Goal: Task Accomplishment & Management: Use online tool/utility

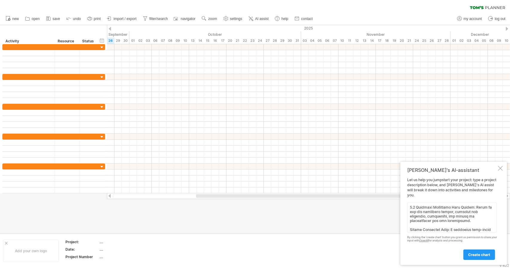
scroll to position [475, 0]
paste textarea "Phase 2: Experimentation & Analysis Week 6 ([DATE] - [DATE]) Weekly Goal: Execu…"
click at [415, 228] on textarea at bounding box center [452, 218] width 90 height 30
paste textarea "Phase 3: Finalization & Delivery Week 9 ([DATE] - [DATE]) Weekly Goal: Complete…"
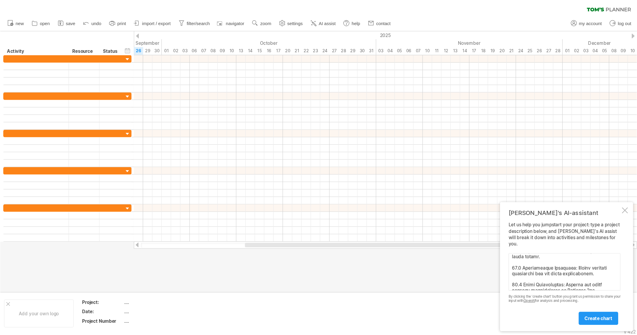
scroll to position [907, 0]
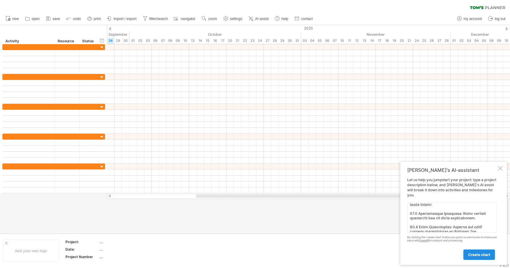
type textarea "Phase 1: Planning & Model Construction Week 1 ([DATE] - [DATE]) Weekly Goal: Fi…"
click at [480, 255] on span "create chart" at bounding box center [479, 255] width 22 height 4
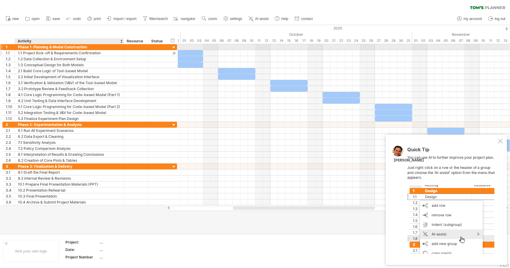
drag, startPoint x: 108, startPoint y: 49, endPoint x: 121, endPoint y: 53, distance: 13.6
click at [121, 53] on div "**********" at bounding box center [89, 83] width 175 height 78
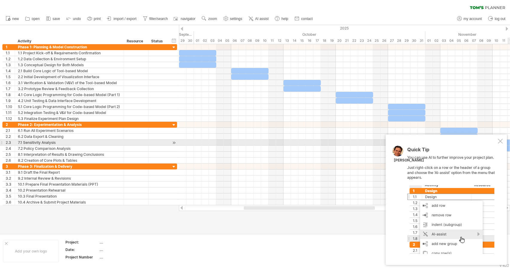
click at [500, 142] on div at bounding box center [500, 141] width 5 height 5
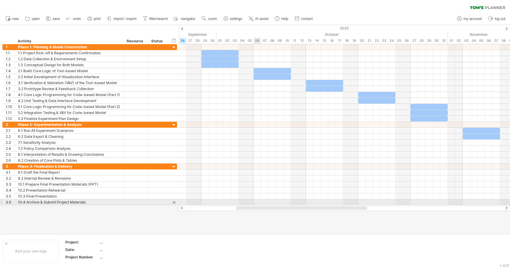
drag, startPoint x: 265, startPoint y: 208, endPoint x: 257, endPoint y: 203, distance: 9.4
click at [257, 203] on div "Trying to reach [DOMAIN_NAME] Connected again... 0% clear filter new 1" at bounding box center [255, 134] width 510 height 268
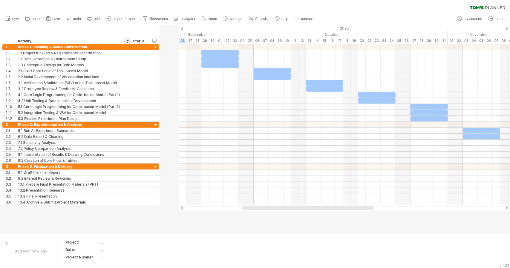
drag, startPoint x: 147, startPoint y: 38, endPoint x: 120, endPoint y: 39, distance: 27.5
click at [120, 39] on div "******** Activity ******** Resource ****** Status" at bounding box center [75, 41] width 147 height 6
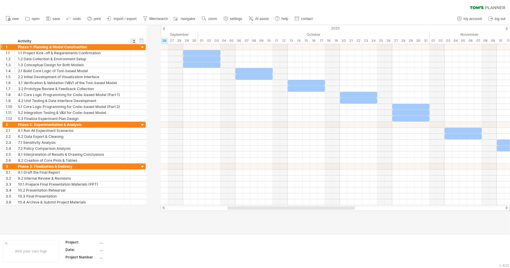
drag, startPoint x: 148, startPoint y: 41, endPoint x: 114, endPoint y: 44, distance: 34.5
click at [114, 44] on div "Trying to reach [DOMAIN_NAME] Connected again... 0% clear filter new 1" at bounding box center [255, 134] width 510 height 268
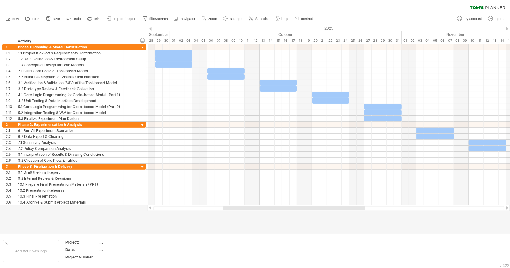
drag, startPoint x: 222, startPoint y: 208, endPoint x: 229, endPoint y: 208, distance: 6.6
click at [229, 208] on div at bounding box center [294, 208] width 142 height 4
click at [254, 19] on icon at bounding box center [251, 19] width 6 height 6
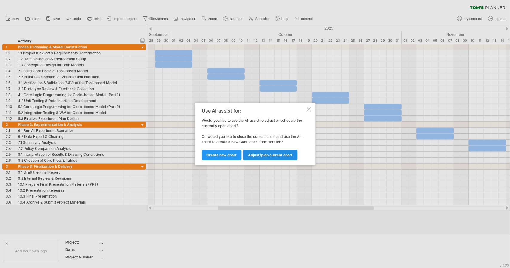
click at [279, 156] on span "Adjust/plan current chart" at bounding box center [270, 155] width 44 height 4
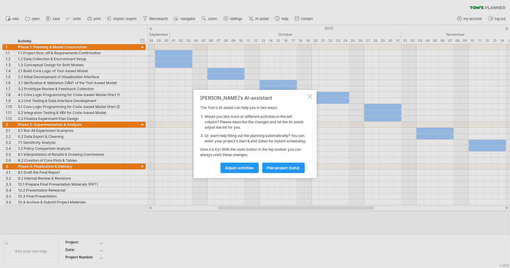
click at [309, 95] on div at bounding box center [310, 96] width 5 height 5
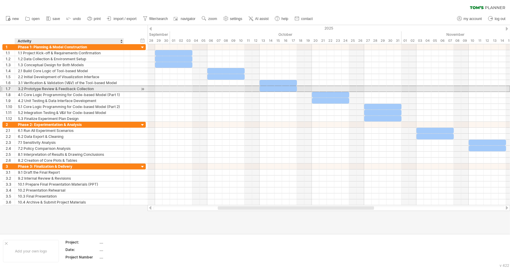
click at [24, 87] on div "3.2 Prototype Review & Feedback Collection" at bounding box center [69, 89] width 103 height 6
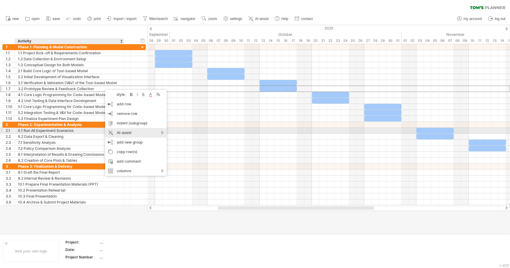
click at [145, 133] on div "AI-assist" at bounding box center [136, 133] width 62 height 10
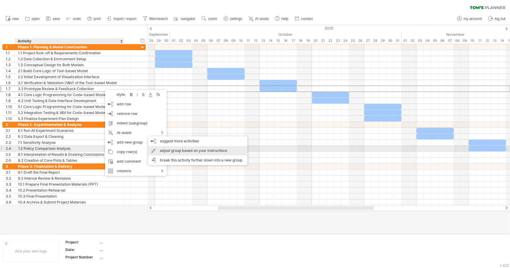
click at [173, 151] on div "adjust group based on your instructions" at bounding box center [197, 151] width 99 height 10
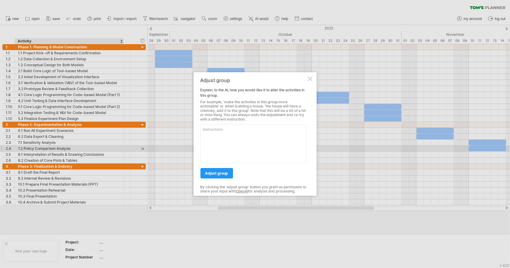
click at [311, 82] on div "Adjust group Explain, to the AI, how you would like it to alter the activities …" at bounding box center [254, 134] width 123 height 124
click at [308, 80] on div at bounding box center [310, 78] width 5 height 5
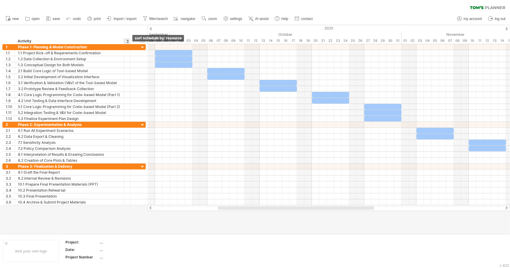
click at [128, 42] on div at bounding box center [127, 41] width 2 height 6
click at [137, 41] on div "hide start/end/duration show start/end/duration ******** Activity ******** Reso…" at bounding box center [74, 34] width 148 height 19
click at [114, 42] on div "Activity" at bounding box center [69, 41] width 103 height 6
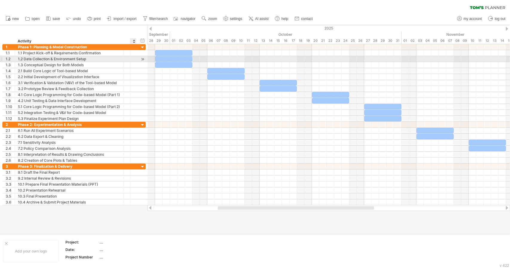
click at [141, 61] on div at bounding box center [143, 59] width 6 height 6
click at [141, 59] on div at bounding box center [143, 59] width 6 height 6
click at [142, 59] on div at bounding box center [143, 59] width 6 height 6
drag, startPoint x: 142, startPoint y: 59, endPoint x: 160, endPoint y: 59, distance: 17.9
click at [160, 59] on div "Trying to reach [DOMAIN_NAME] Connected again... 0% clear filter new 1" at bounding box center [255, 134] width 510 height 268
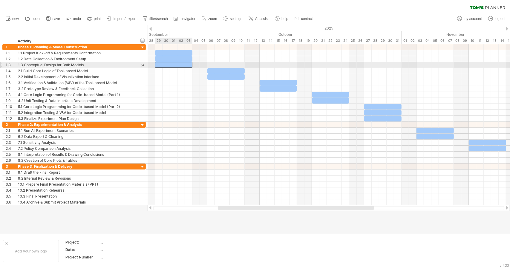
click at [166, 64] on div at bounding box center [173, 65] width 37 height 6
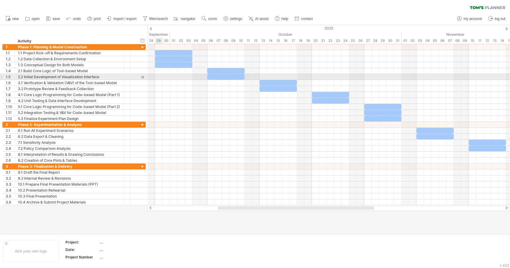
click at [162, 78] on div at bounding box center [329, 77] width 362 height 6
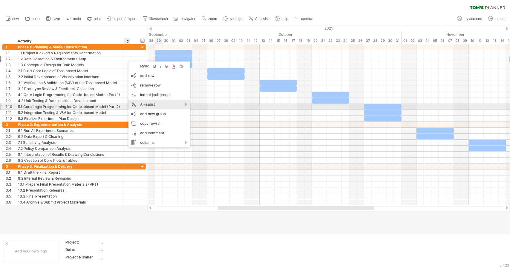
click at [171, 104] on div "AI-assist" at bounding box center [159, 105] width 62 height 10
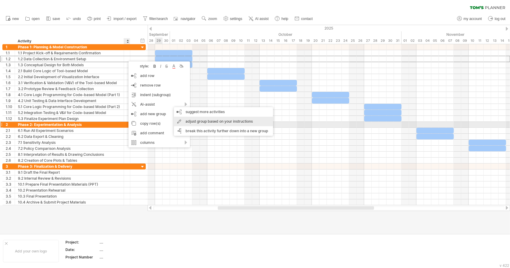
click at [208, 122] on div "adjust group based on your instructions" at bounding box center [223, 122] width 99 height 10
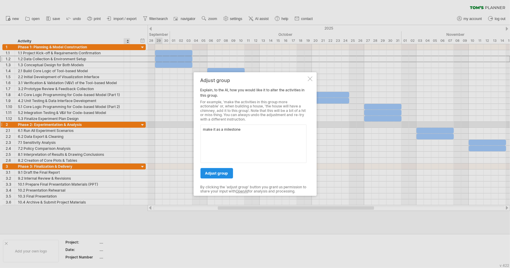
type textarea "make it as a milestone"
click at [212, 171] on span "adjust group" at bounding box center [216, 173] width 23 height 4
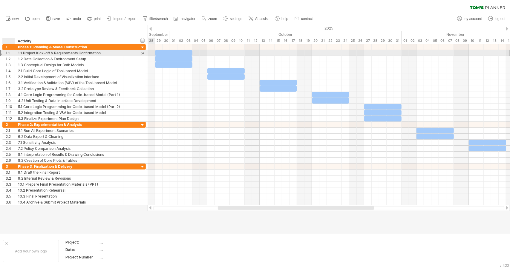
click at [7, 55] on div "1.1" at bounding box center [10, 53] width 9 height 6
click at [10, 55] on div "1.1" at bounding box center [10, 53] width 9 height 6
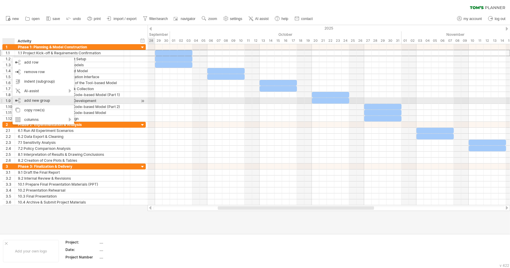
click at [42, 100] on div "add new group" at bounding box center [44, 101] width 62 height 10
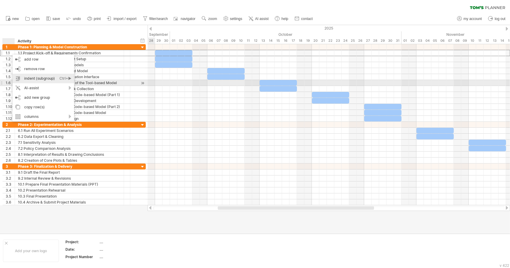
click at [63, 80] on div "Ctrl+►" at bounding box center [65, 79] width 12 height 10
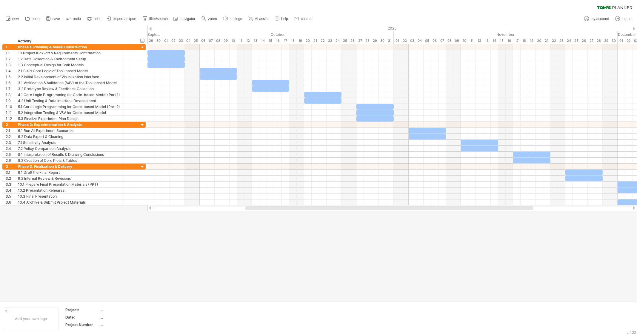
drag, startPoint x: 290, startPoint y: 210, endPoint x: 294, endPoint y: 212, distance: 5.1
click at [294, 212] on div "Trying to reach [DOMAIN_NAME] Connected again... 0% clear filter new 1" at bounding box center [318, 167] width 637 height 335
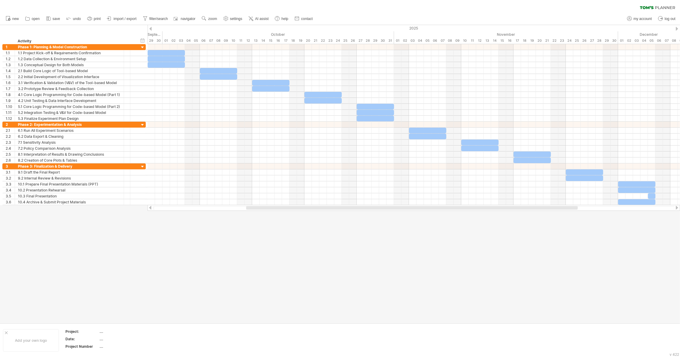
click at [296, 256] on div at bounding box center [340, 174] width 680 height 298
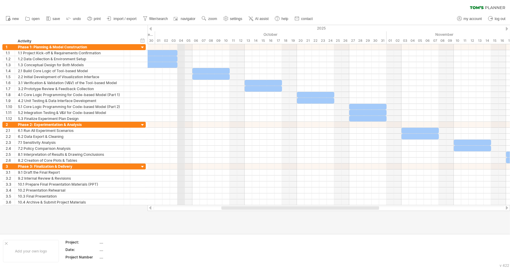
drag, startPoint x: 184, startPoint y: 34, endPoint x: 179, endPoint y: 34, distance: 4.5
click at [179, 34] on div "October" at bounding box center [270, 34] width 231 height 6
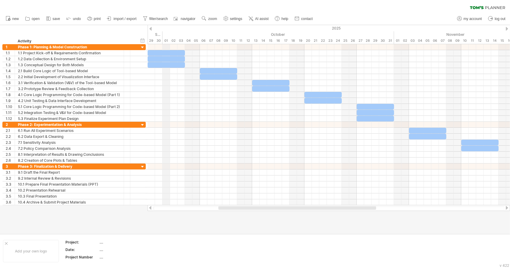
drag, startPoint x: 154, startPoint y: 33, endPoint x: 164, endPoint y: 33, distance: 10.2
click at [153, 28] on div "2025" at bounding box center [237, 28] width 1224 height 6
click at [151, 28] on div at bounding box center [150, 29] width 2 height 4
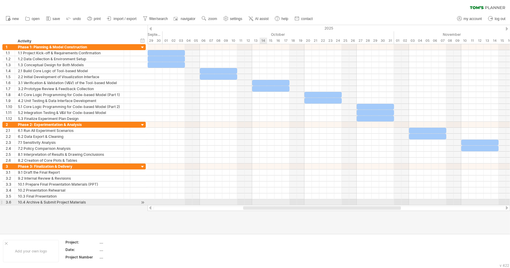
drag, startPoint x: 229, startPoint y: 209, endPoint x: 260, endPoint y: 204, distance: 30.9
click at [260, 204] on div "Trying to reach [DOMAIN_NAME] Connected again... 0% clear filter new 1" at bounding box center [255, 134] width 510 height 268
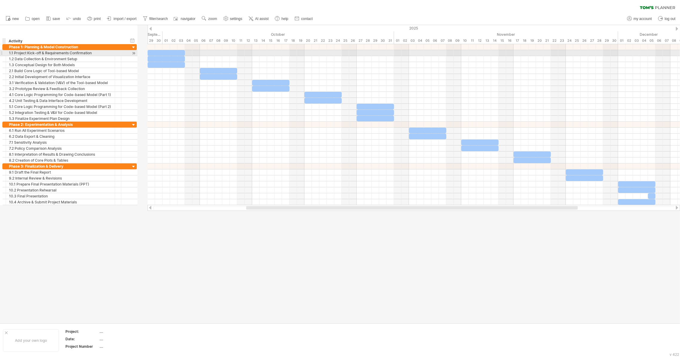
drag, startPoint x: 12, startPoint y: 54, endPoint x: 0, endPoint y: 56, distance: 12.4
click at [0, 56] on div "**********" at bounding box center [68, 124] width 137 height 161
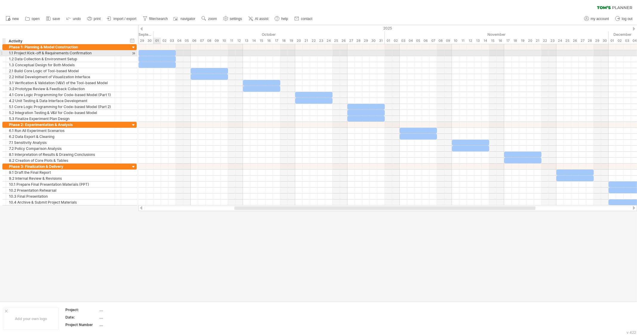
drag, startPoint x: 4, startPoint y: 54, endPoint x: 0, endPoint y: 52, distance: 4.4
click at [0, 52] on div "**********" at bounding box center [68, 124] width 137 height 161
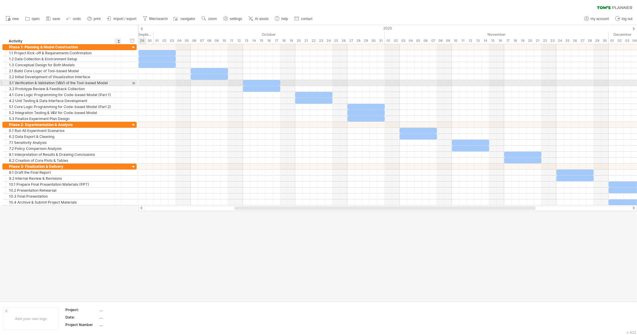
drag, startPoint x: 119, startPoint y: 82, endPoint x: 115, endPoint y: 83, distance: 4.3
click at [115, 83] on div at bounding box center [118, 83] width 6 height 6
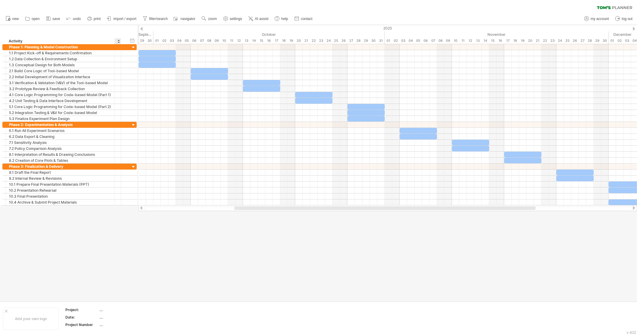
drag, startPoint x: 119, startPoint y: 44, endPoint x: 96, endPoint y: 39, distance: 24.0
click at [96, 39] on div "******** Activity ******** Resource ****** Status" at bounding box center [64, 41] width 125 height 6
click at [112, 41] on div at bounding box center [113, 41] width 2 height 6
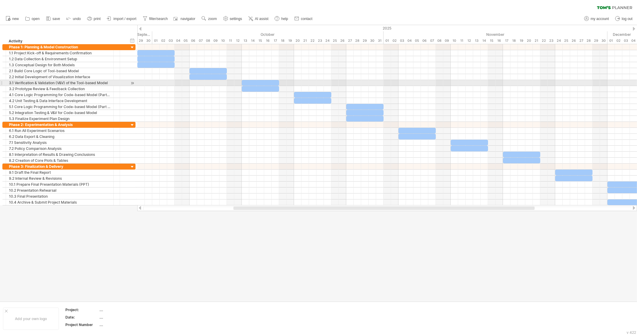
click at [101, 81] on div "3.1 Verification & Validation (V&V) of the Tool-based Model" at bounding box center [60, 83] width 102 height 6
click at [56, 82] on input "**********" at bounding box center [60, 83] width 102 height 6
click at [25, 82] on input "**********" at bounding box center [60, 83] width 102 height 6
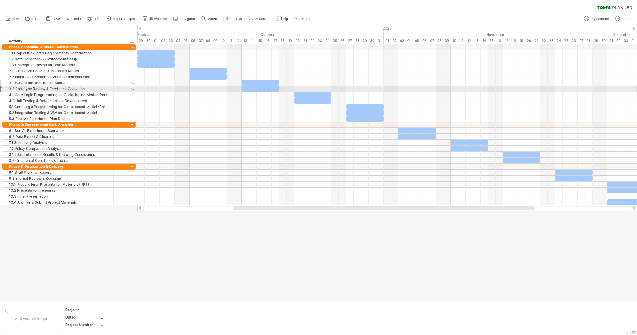
drag, startPoint x: 27, startPoint y: 89, endPoint x: 19, endPoint y: 85, distance: 9.2
click at [19, 87] on div "3.2 Prototype Review & Feedback Collection" at bounding box center [60, 89] width 102 height 6
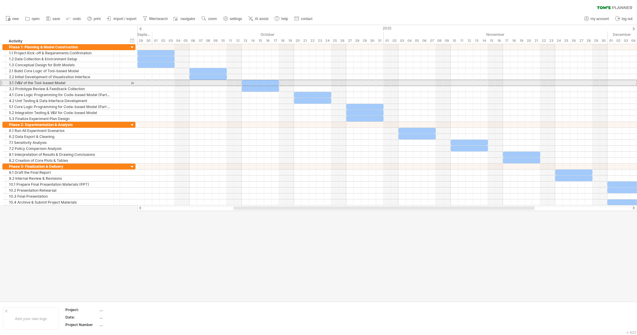
click at [16, 83] on div "3.1 (V&V of the Tool-based Model" at bounding box center [60, 83] width 102 height 6
type input "**********"
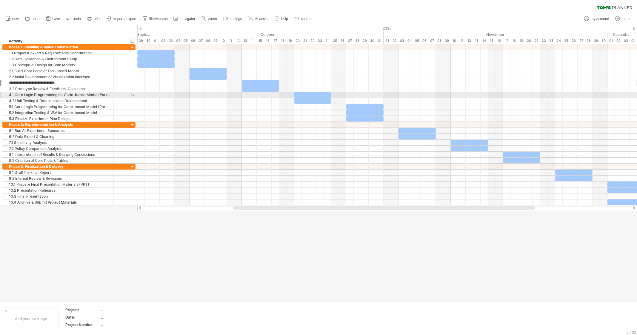
click at [109, 96] on div "4.1 Core Logic Programming for Code-based Model (Part 1)" at bounding box center [60, 95] width 102 height 6
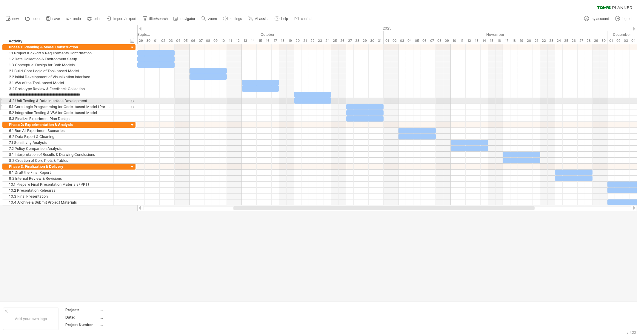
type input "**********"
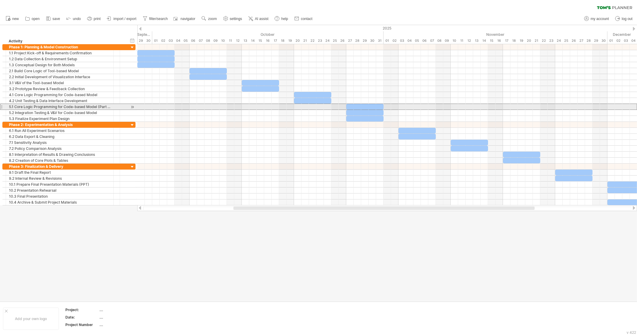
click at [110, 105] on div "5.1 Core Logic Programming for Code-based Model (Part 2)" at bounding box center [60, 107] width 102 height 6
type input "**********"
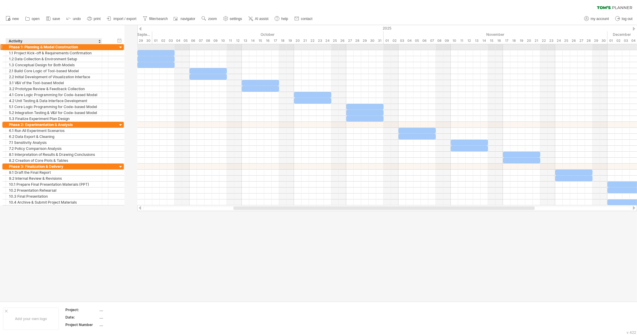
drag, startPoint x: 113, startPoint y: 48, endPoint x: 101, endPoint y: 49, distance: 11.4
click at [101, 49] on div at bounding box center [101, 47] width 3 height 6
